Goal: Browse casually

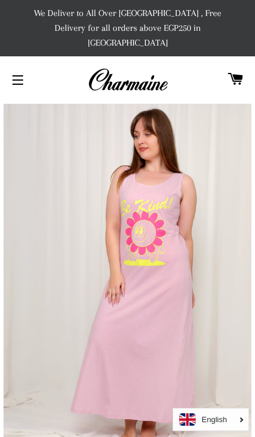
click at [8, 71] on button "Site navigation" at bounding box center [18, 80] width 30 height 30
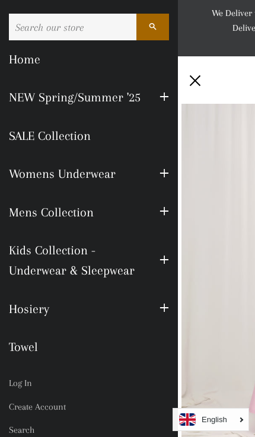
scroll to position [2, 0]
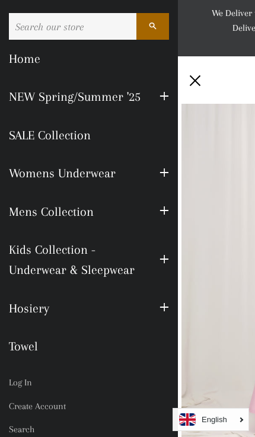
click at [17, 101] on link "NEW Spring/Summer '25" at bounding box center [75, 97] width 151 height 38
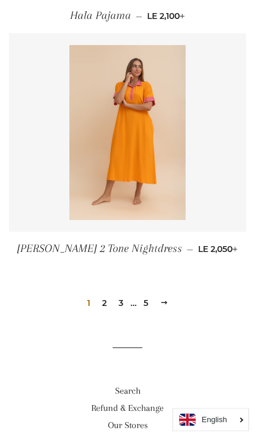
scroll to position [2922, 0]
click at [101, 295] on link "2" at bounding box center [104, 304] width 14 height 18
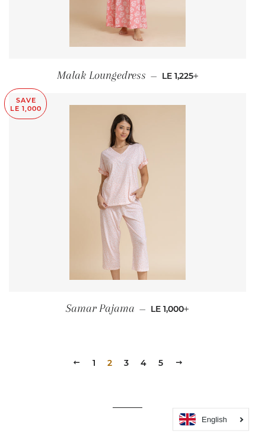
scroll to position [2863, 0]
click at [129, 353] on link "3" at bounding box center [126, 362] width 14 height 18
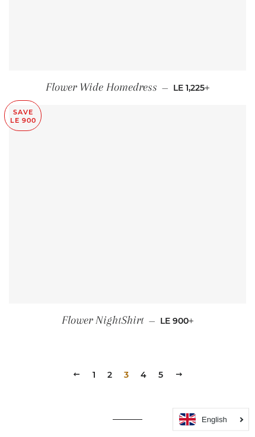
scroll to position [2874, 0]
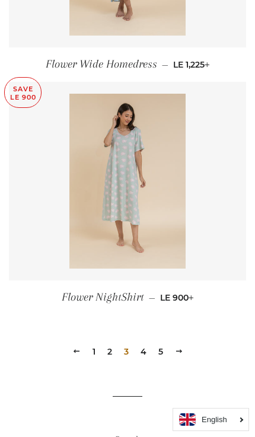
click at [143, 343] on link "4" at bounding box center [143, 352] width 15 height 18
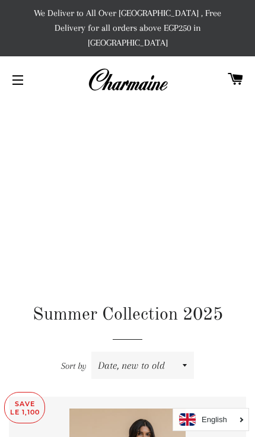
scroll to position [2893, 0]
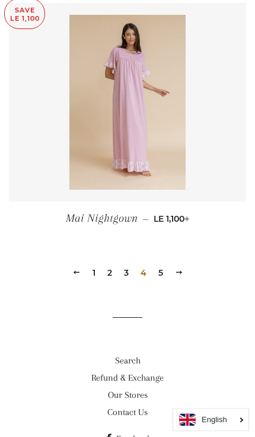
scroll to position [2952, 0]
click at [157, 264] on link "5" at bounding box center [161, 273] width 14 height 18
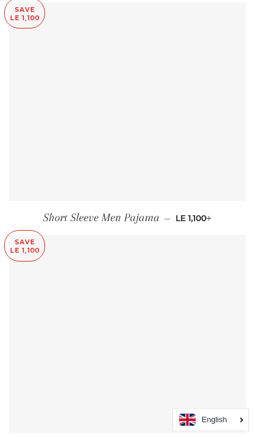
scroll to position [1078, 0]
